Goal: Task Accomplishment & Management: Manage account settings

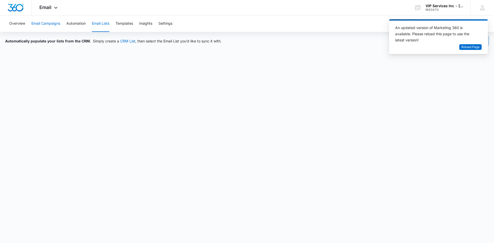
click at [45, 24] on button "Email Campaigns" at bounding box center [45, 23] width 29 height 16
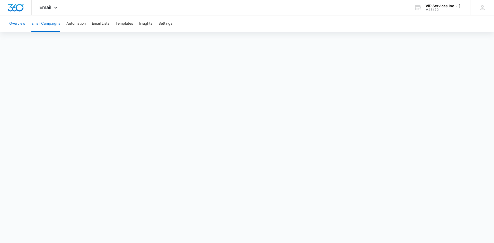
click at [14, 23] on button "Overview" at bounding box center [17, 23] width 16 height 16
click at [44, 25] on button "Email Campaigns" at bounding box center [45, 23] width 29 height 16
click at [55, 9] on icon at bounding box center [56, 9] width 6 height 6
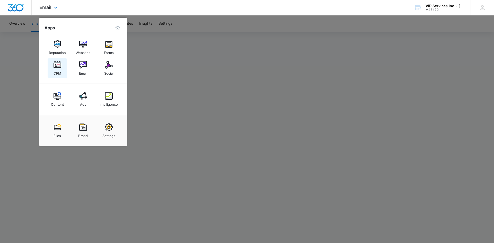
click at [52, 66] on link "CRM" at bounding box center [58, 68] width 20 height 20
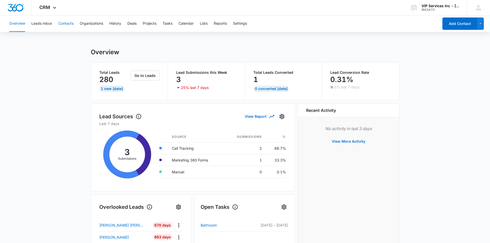
click at [64, 26] on button "Contacts" at bounding box center [65, 23] width 15 height 16
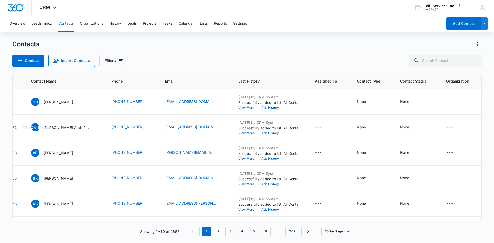
scroll to position [0, 67]
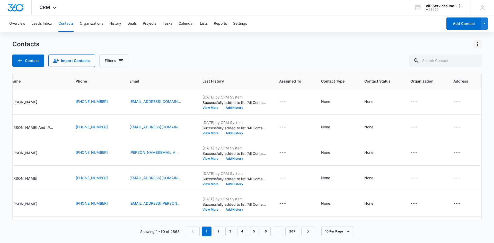
click at [479, 44] on icon "Actions" at bounding box center [478, 44] width 6 height 6
click at [459, 57] on div "Choose Columns" at bounding box center [452, 59] width 34 height 4
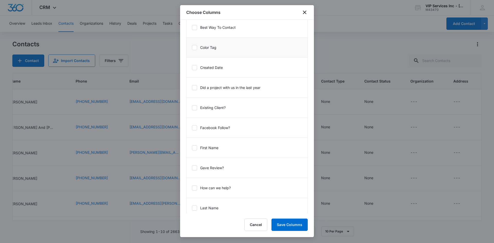
scroll to position [283, 0]
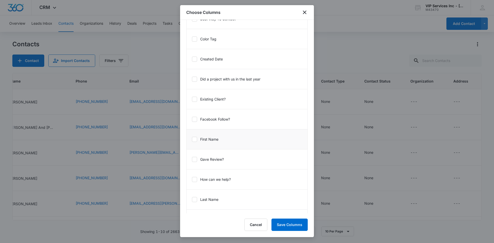
click at [194, 120] on icon at bounding box center [194, 119] width 5 height 5
click at [192, 119] on input "Facebook Follow?" at bounding box center [192, 119] width 0 height 0
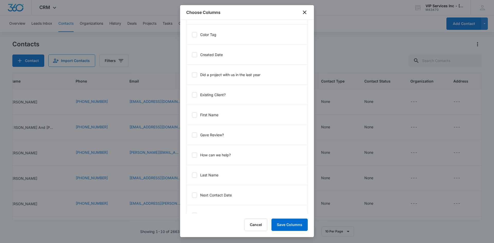
scroll to position [310, 0]
click at [196, 134] on icon at bounding box center [194, 133] width 5 height 5
click at [192, 133] on input "Gave Review?" at bounding box center [192, 133] width 0 height 0
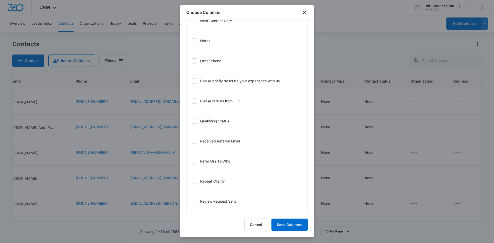
scroll to position [484, 0]
click at [193, 158] on icon at bounding box center [194, 159] width 5 height 5
click at [192, 159] on input "Refer Us? To Who" at bounding box center [192, 159] width 0 height 0
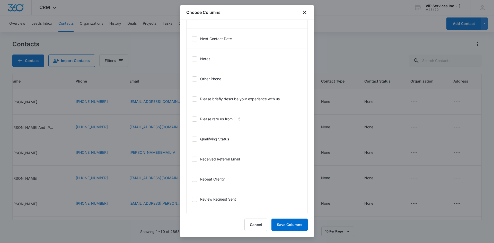
scroll to position [504, 0]
click at [195, 159] on icon at bounding box center [194, 159] width 3 height 2
click at [192, 159] on input "Repeat Client?" at bounding box center [192, 159] width 0 height 0
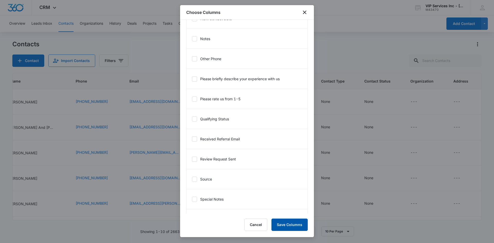
click at [296, 223] on button "Save Columns" at bounding box center [290, 225] width 36 height 12
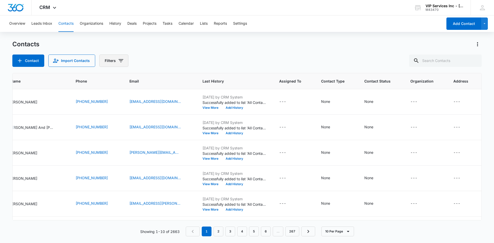
click at [120, 59] on icon "Filters" at bounding box center [121, 61] width 6 height 6
click at [186, 54] on div "Contacts Contact Import Contacts Filters" at bounding box center [247, 53] width 470 height 27
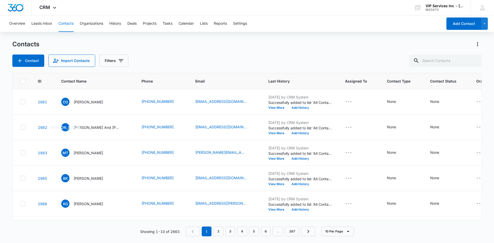
scroll to position [0, 0]
click at [479, 46] on icon "Actions" at bounding box center [478, 44] width 6 height 6
click at [461, 57] on div "Choose Columns" at bounding box center [452, 59] width 34 height 4
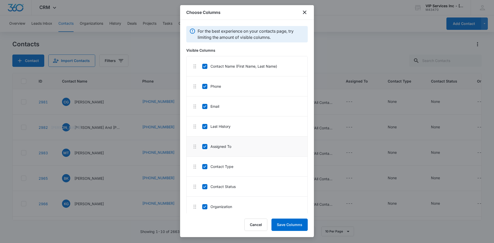
click at [206, 151] on li "Assigned To" at bounding box center [247, 147] width 121 height 20
click at [205, 147] on icon at bounding box center [205, 146] width 5 height 5
click at [202, 147] on input "Assigned To" at bounding box center [202, 146] width 0 height 0
drag, startPoint x: 246, startPoint y: 13, endPoint x: 294, endPoint y: 16, distance: 47.7
click at [294, 16] on div "Choose Columns" at bounding box center [247, 12] width 134 height 15
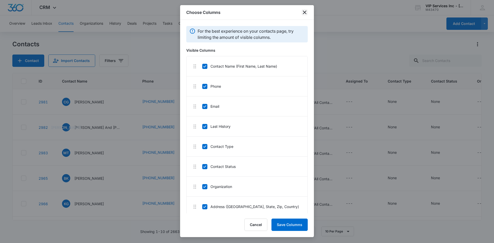
click at [304, 13] on icon "close" at bounding box center [305, 12] width 6 height 6
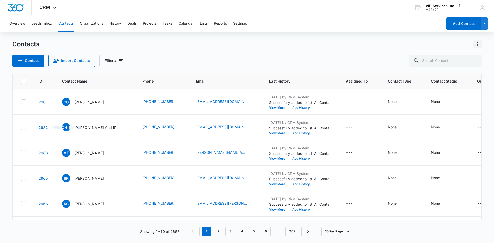
click at [477, 44] on icon "Actions" at bounding box center [478, 44] width 6 height 6
click at [461, 56] on button "Choose Columns" at bounding box center [455, 59] width 53 height 8
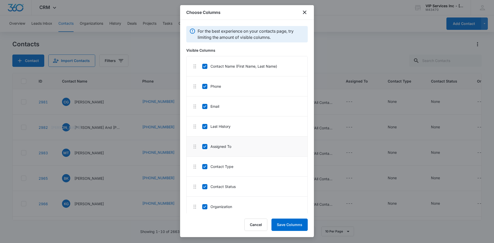
click at [207, 149] on li "Assigned To" at bounding box center [247, 147] width 121 height 20
click at [206, 147] on icon at bounding box center [205, 146] width 5 height 5
click at [202, 147] on input "Assigned To" at bounding box center [202, 146] width 0 height 0
click at [290, 224] on button "Save Columns" at bounding box center [290, 225] width 36 height 12
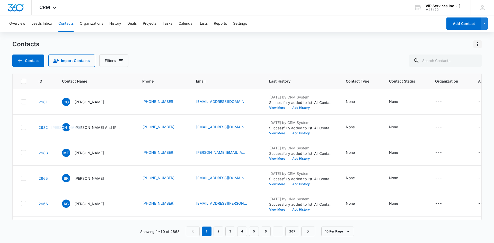
click at [477, 43] on icon "Actions" at bounding box center [478, 44] width 6 height 6
click at [457, 56] on button "Choose Columns" at bounding box center [455, 59] width 53 height 8
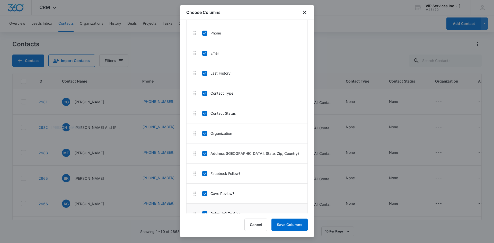
scroll to position [51, 0]
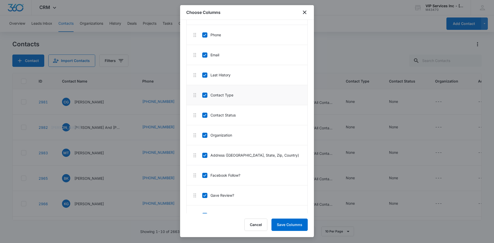
click at [205, 98] on li "Contact Type" at bounding box center [247, 95] width 121 height 20
click at [205, 96] on icon at bounding box center [204, 95] width 3 height 2
click at [202, 95] on input "Contact Type" at bounding box center [202, 95] width 0 height 0
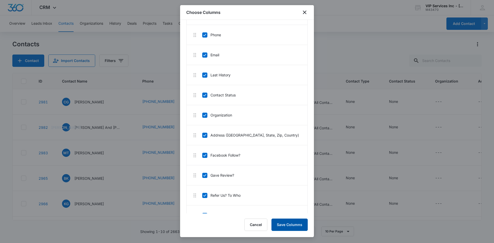
click at [296, 226] on button "Save Columns" at bounding box center [290, 225] width 36 height 12
click at [303, 12] on icon "close" at bounding box center [305, 12] width 6 height 6
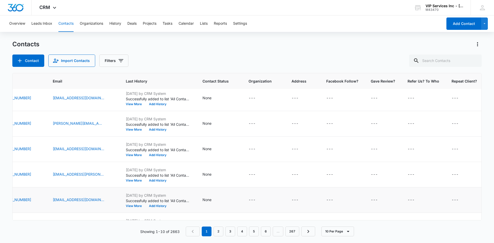
scroll to position [0, 143]
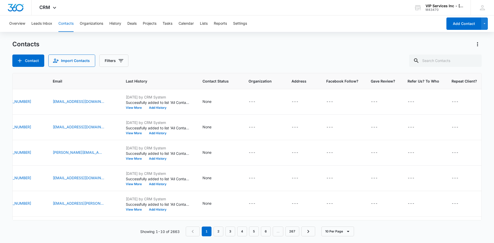
click at [345, 52] on div "Contacts Contact Import Contacts Filters" at bounding box center [247, 53] width 470 height 27
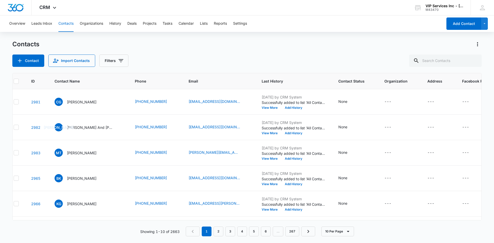
scroll to position [0, 0]
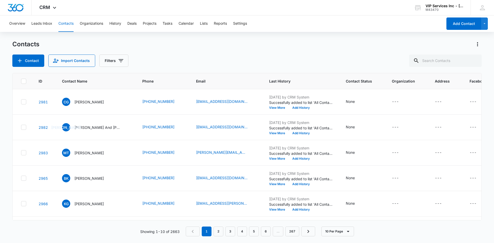
click at [176, 51] on div "Contacts Contact Import Contacts Filters" at bounding box center [247, 53] width 470 height 27
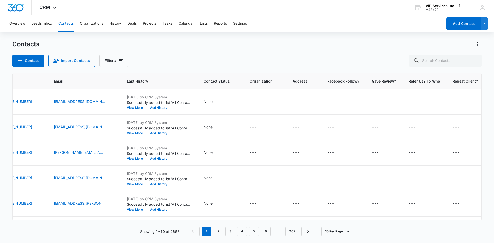
scroll to position [0, 143]
click at [479, 42] on icon "Actions" at bounding box center [478, 44] width 6 height 6
click at [461, 58] on div "Choose Columns" at bounding box center [452, 59] width 34 height 4
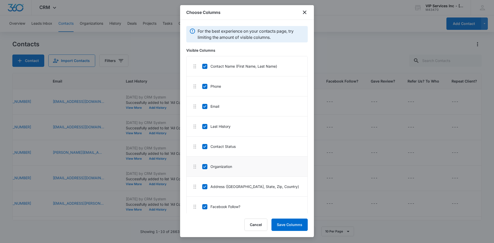
click at [206, 169] on icon at bounding box center [205, 167] width 5 height 5
click at [202, 167] on input "Organization" at bounding box center [202, 167] width 0 height 0
click at [298, 226] on button "Save Columns" at bounding box center [290, 225] width 36 height 12
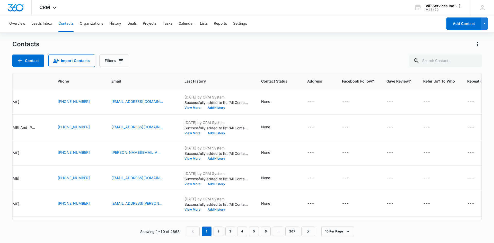
scroll to position [0, 101]
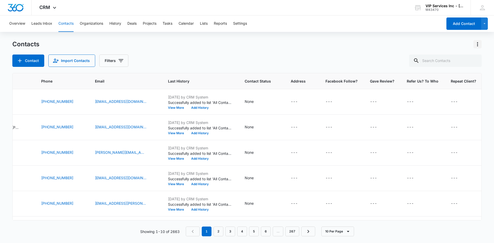
click at [479, 44] on icon "Actions" at bounding box center [478, 44] width 6 height 6
click at [459, 57] on div "Choose Columns" at bounding box center [452, 59] width 34 height 4
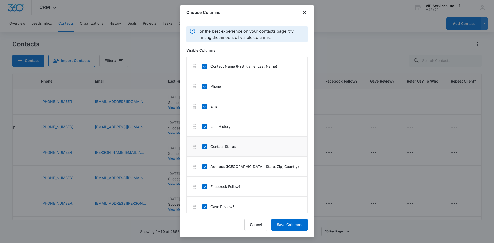
click at [206, 149] on li "Contact Status" at bounding box center [247, 147] width 121 height 20
click at [203, 148] on icon at bounding box center [205, 146] width 5 height 5
click at [202, 147] on input "Contact Status" at bounding box center [202, 146] width 0 height 0
click at [284, 225] on button "Save Columns" at bounding box center [290, 225] width 36 height 12
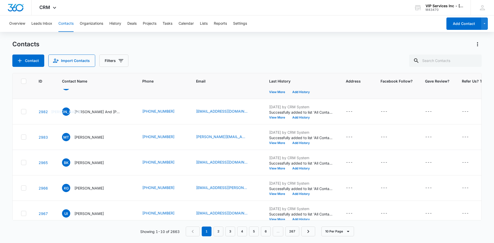
scroll to position [0, 0]
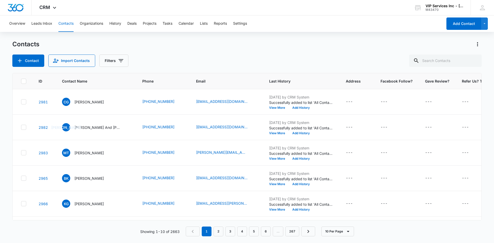
click at [261, 44] on div "Contacts" at bounding box center [247, 44] width 470 height 8
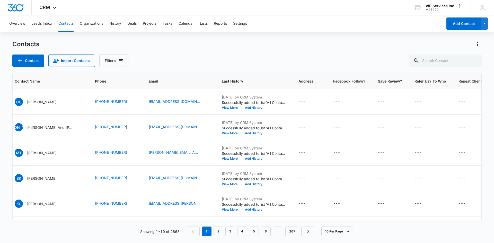
scroll to position [0, 56]
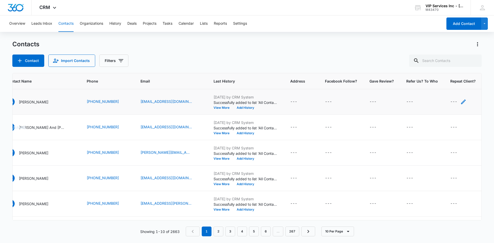
click at [461, 102] on icon "Repeat Client? - - Select to Edit Field" at bounding box center [463, 102] width 5 height 5
click at [455, 84] on button "Cancel" at bounding box center [459, 85] width 18 height 10
click at [38, 61] on button "Contact" at bounding box center [28, 61] width 32 height 12
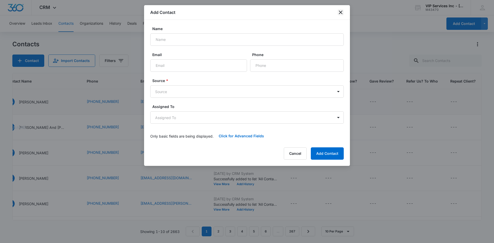
click at [339, 12] on icon "close" at bounding box center [341, 12] width 6 height 6
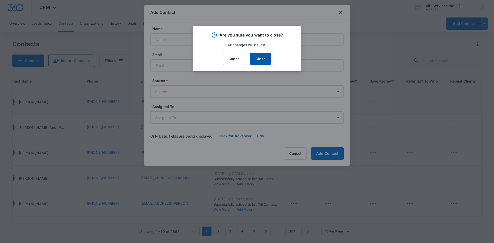
click at [257, 59] on button "Close" at bounding box center [260, 59] width 21 height 12
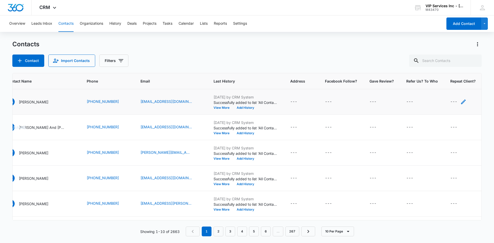
click at [461, 101] on icon "Repeat Client? - - Select to Edit Field" at bounding box center [463, 102] width 5 height 5
click at [455, 86] on button "Cancel" at bounding box center [459, 85] width 18 height 10
click at [461, 101] on icon "Repeat Client? - - Select to Edit Field" at bounding box center [463, 102] width 5 height 5
click at [452, 69] on input "Repeat Client?" at bounding box center [454, 69] width 65 height 12
click at [455, 86] on button "Cancel" at bounding box center [459, 85] width 18 height 10
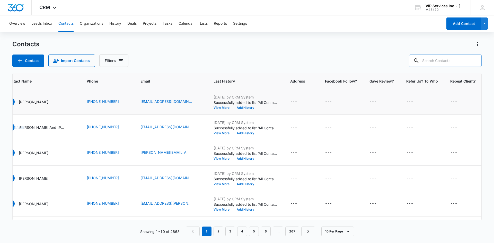
click at [437, 62] on input "text" at bounding box center [445, 61] width 73 height 12
paste input "jwharvey87"
type input "jwharvey87"
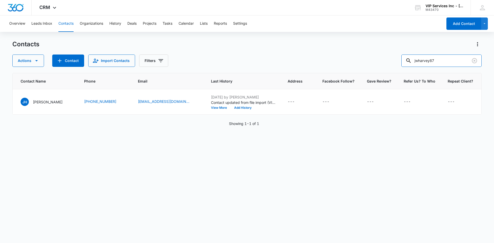
scroll to position [0, 29]
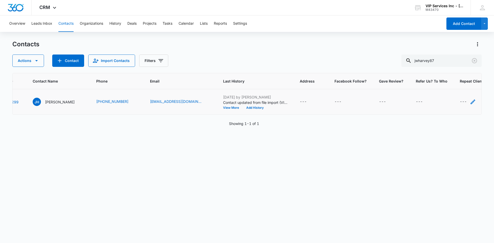
click at [470, 101] on icon "Repeat Client? - - Select to Edit Field" at bounding box center [473, 102] width 6 height 6
click at [449, 70] on input "Repeat Client?" at bounding box center [454, 69] width 65 height 12
type input "Yes"
click at [474, 85] on button "Save" at bounding box center [479, 85] width 15 height 10
click at [426, 100] on icon "Refer Us? To Who - - Select to Edit Field" at bounding box center [429, 102] width 6 height 6
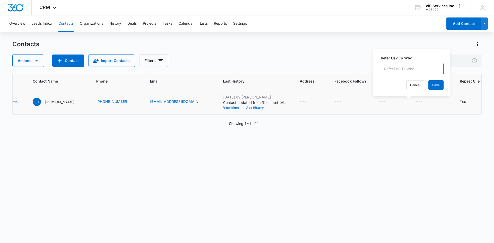
click at [405, 68] on input "Refer Us? To Who" at bounding box center [411, 69] width 65 height 12
type input "[PERSON_NAME]"
click at [434, 85] on button "Save" at bounding box center [436, 85] width 15 height 10
click at [255, 58] on div "Actions Contact Import Contacts Filters jwharvey87" at bounding box center [247, 61] width 470 height 12
